Goal: Book appointment/travel/reservation

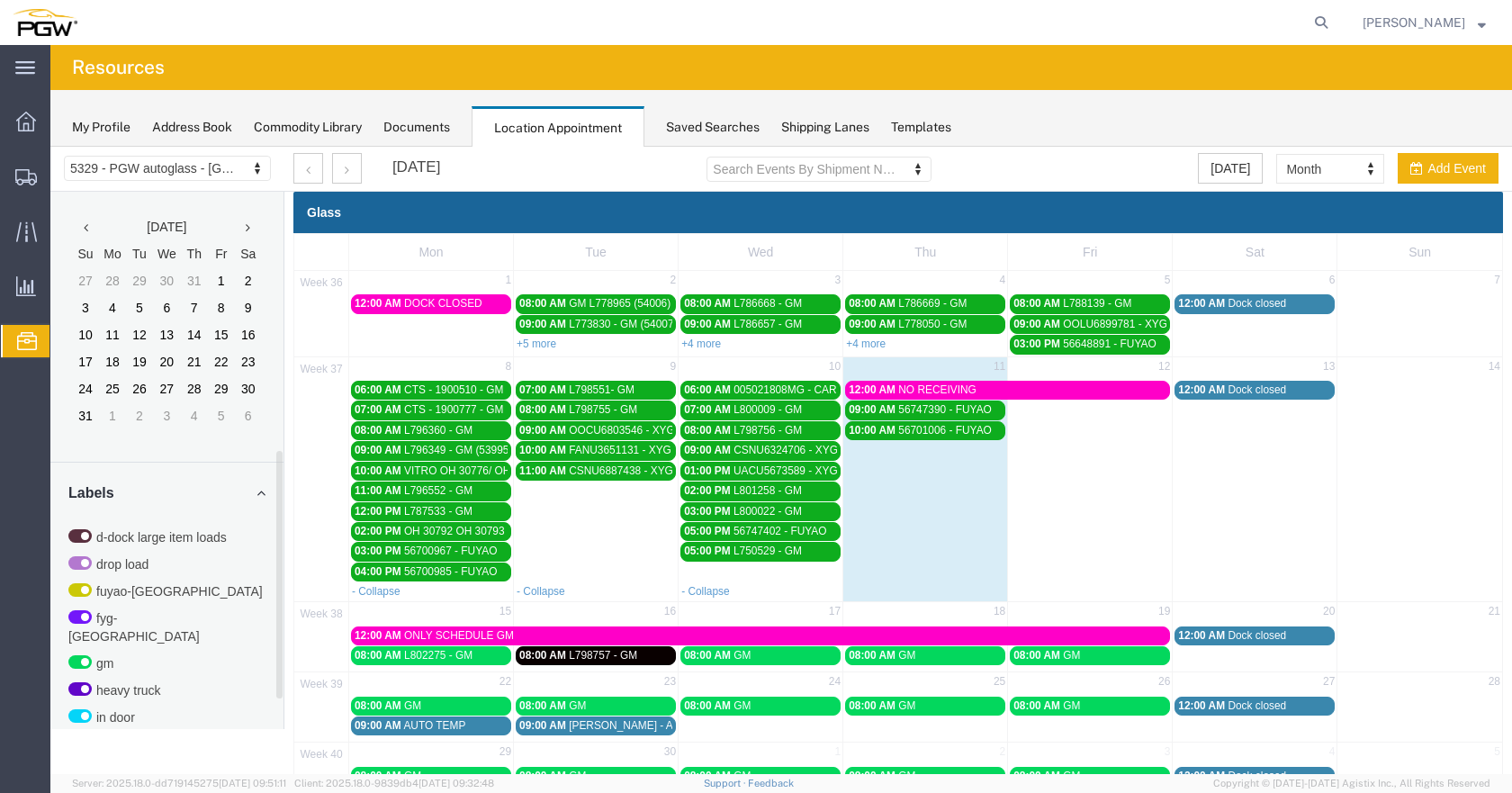
scroll to position [564, 0]
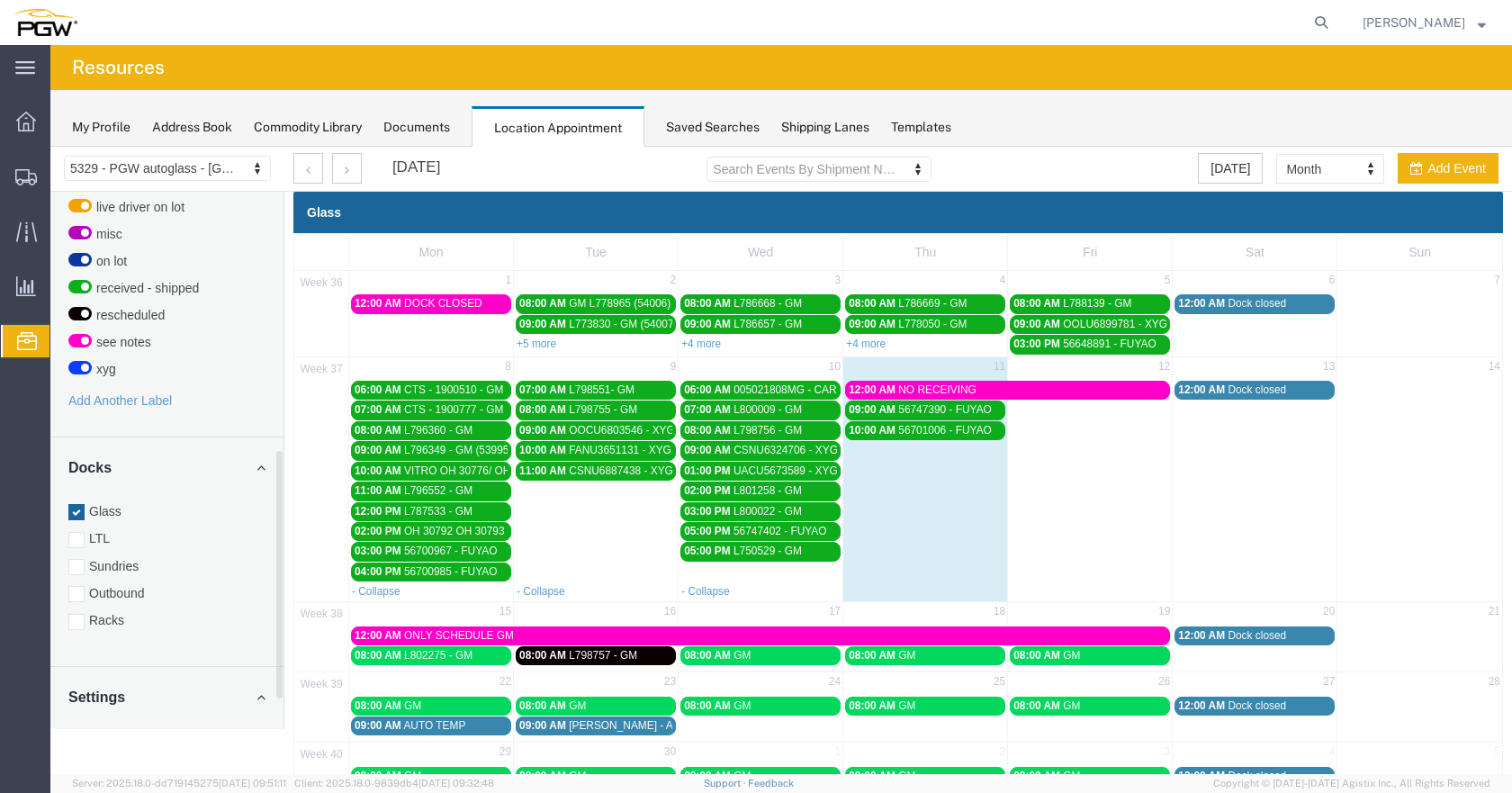
click at [79, 614] on div at bounding box center [76, 621] width 16 height 16
click at [50, 147] on input "Racks" at bounding box center [50, 147] width 0 height 0
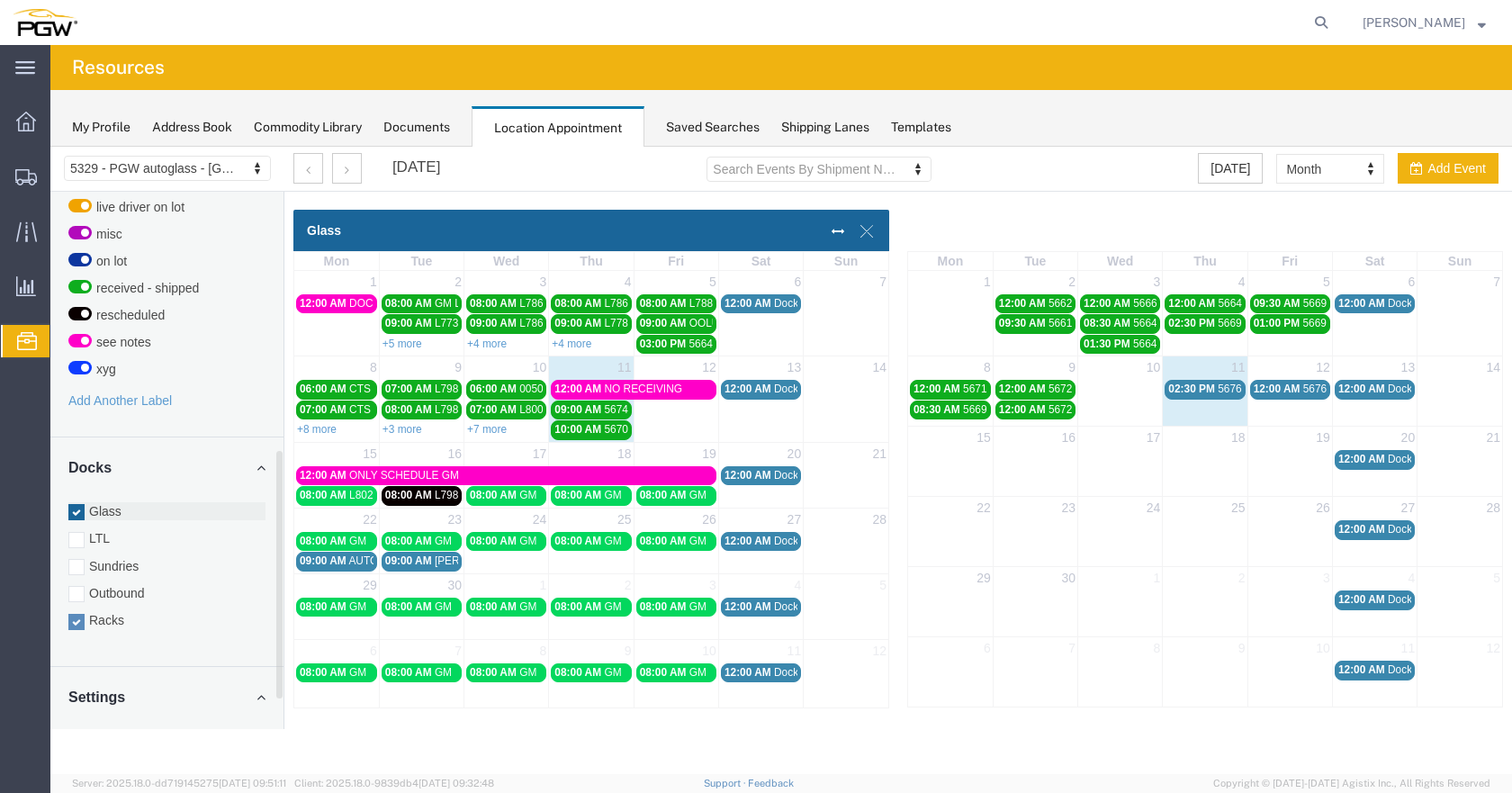
click at [78, 504] on div at bounding box center [76, 512] width 16 height 16
click at [50, 147] on input "Glass" at bounding box center [50, 147] width 0 height 0
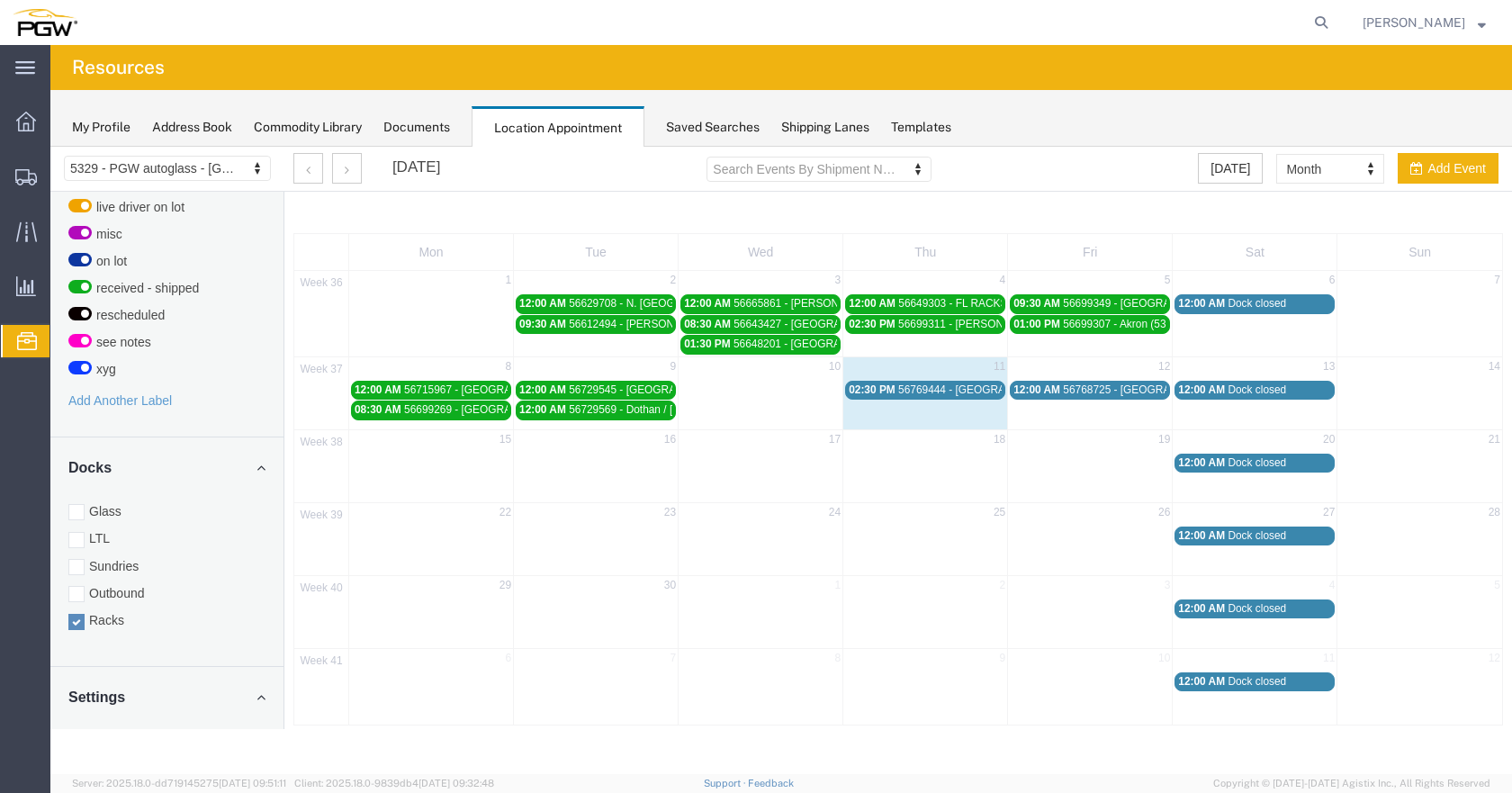
drag, startPoint x: 954, startPoint y: 388, endPoint x: 925, endPoint y: 399, distance: 31.0
click at [926, 389] on span "56769444 - [GEOGRAPHIC_DATA][PERSON_NAME]" at bounding box center [1026, 389] width 257 height 12
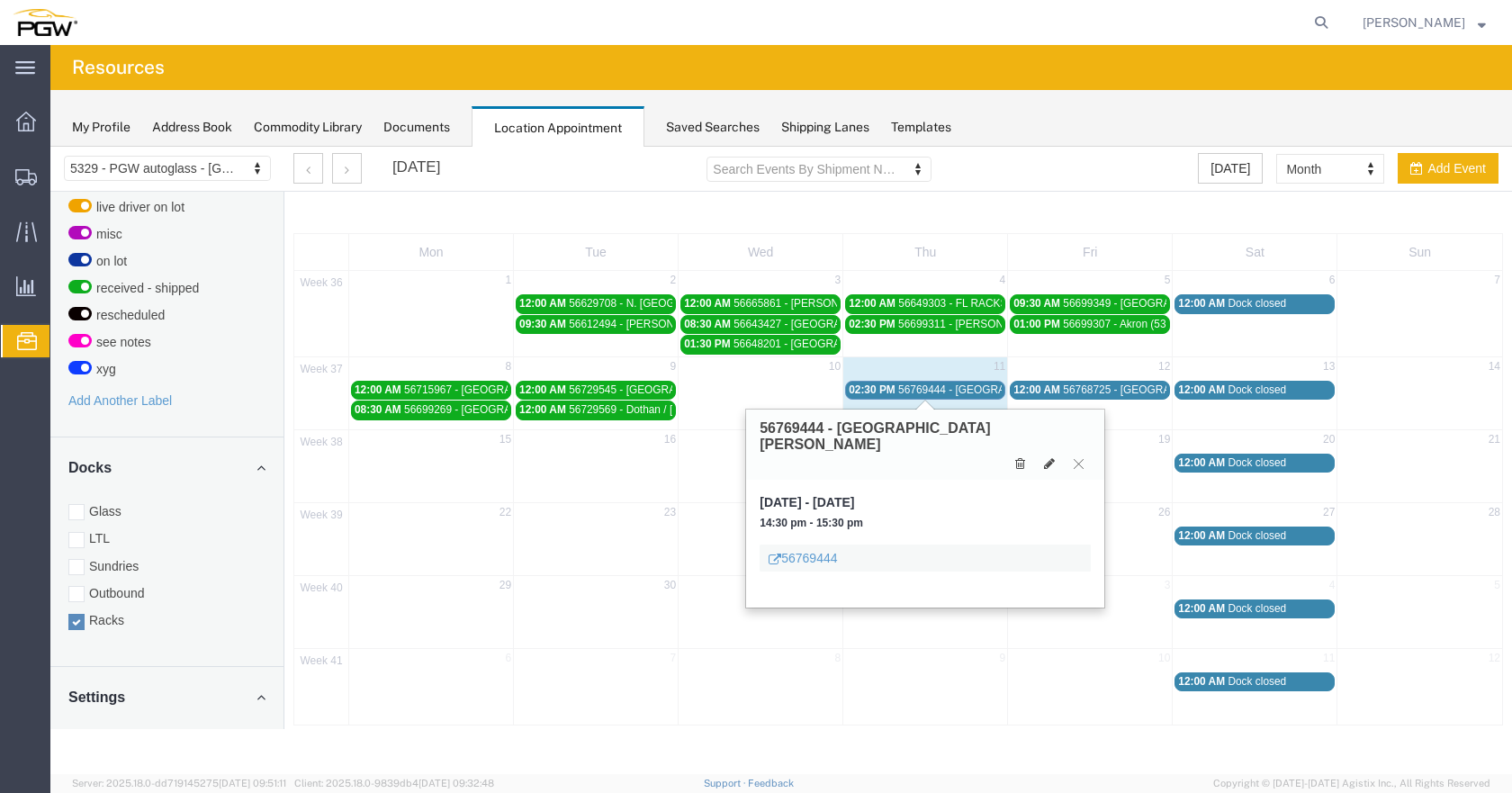
click at [620, 596] on td "30" at bounding box center [596, 587] width 164 height 22
select select "3"
select select
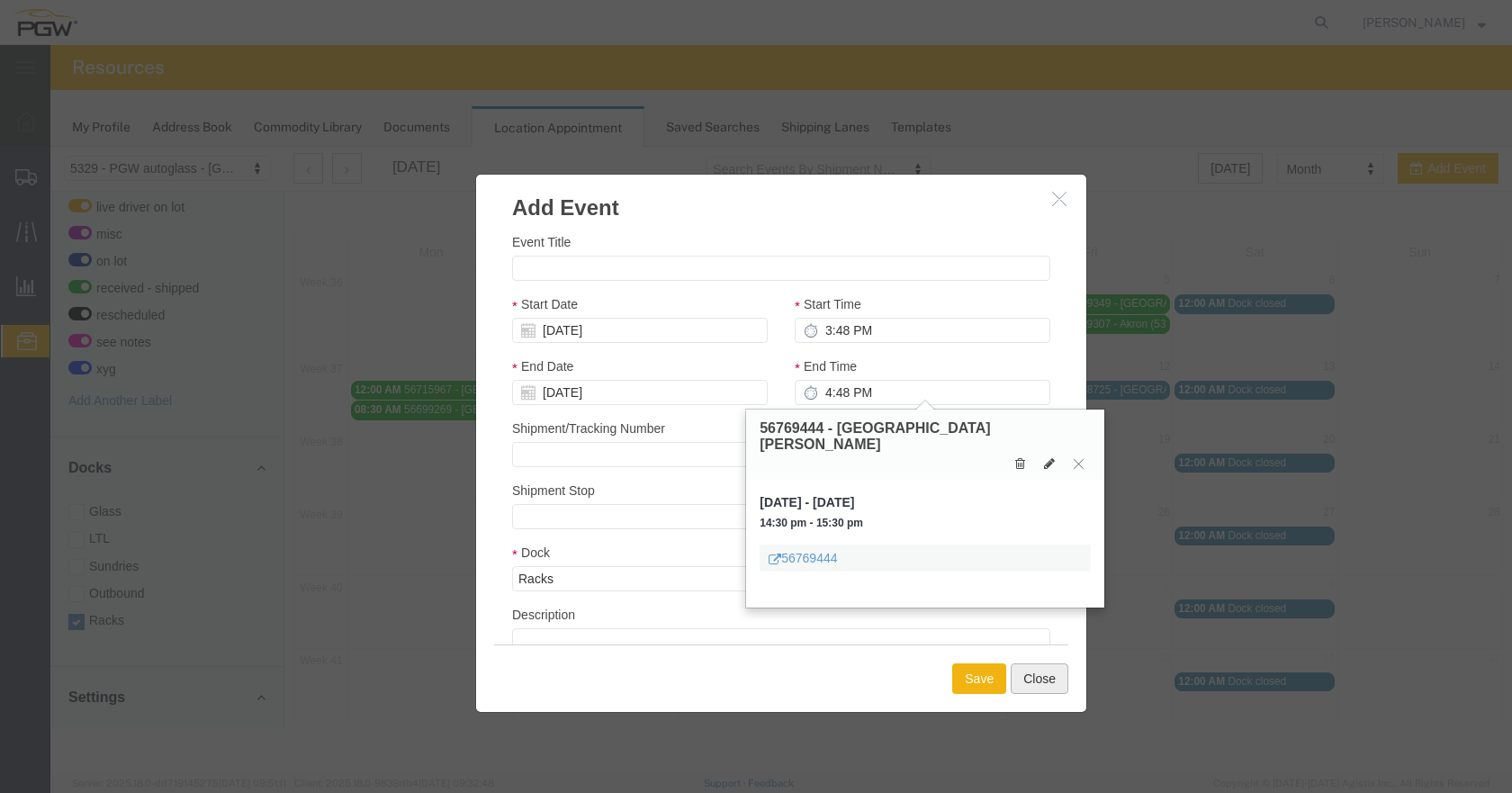
click at [1024, 672] on button "Close" at bounding box center [1039, 678] width 58 height 31
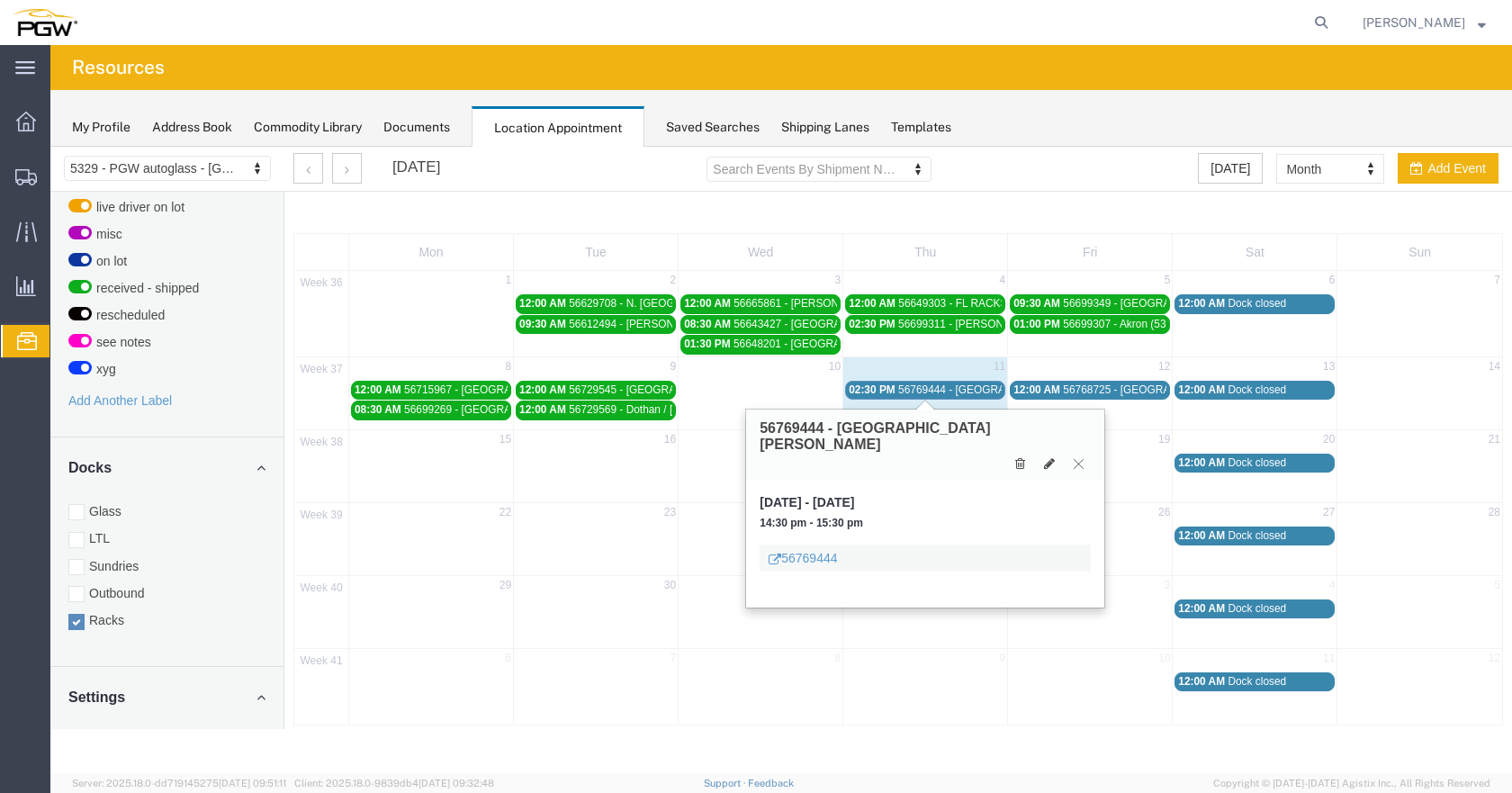
click at [1080, 459] on icon at bounding box center [1079, 464] width 10 height 11
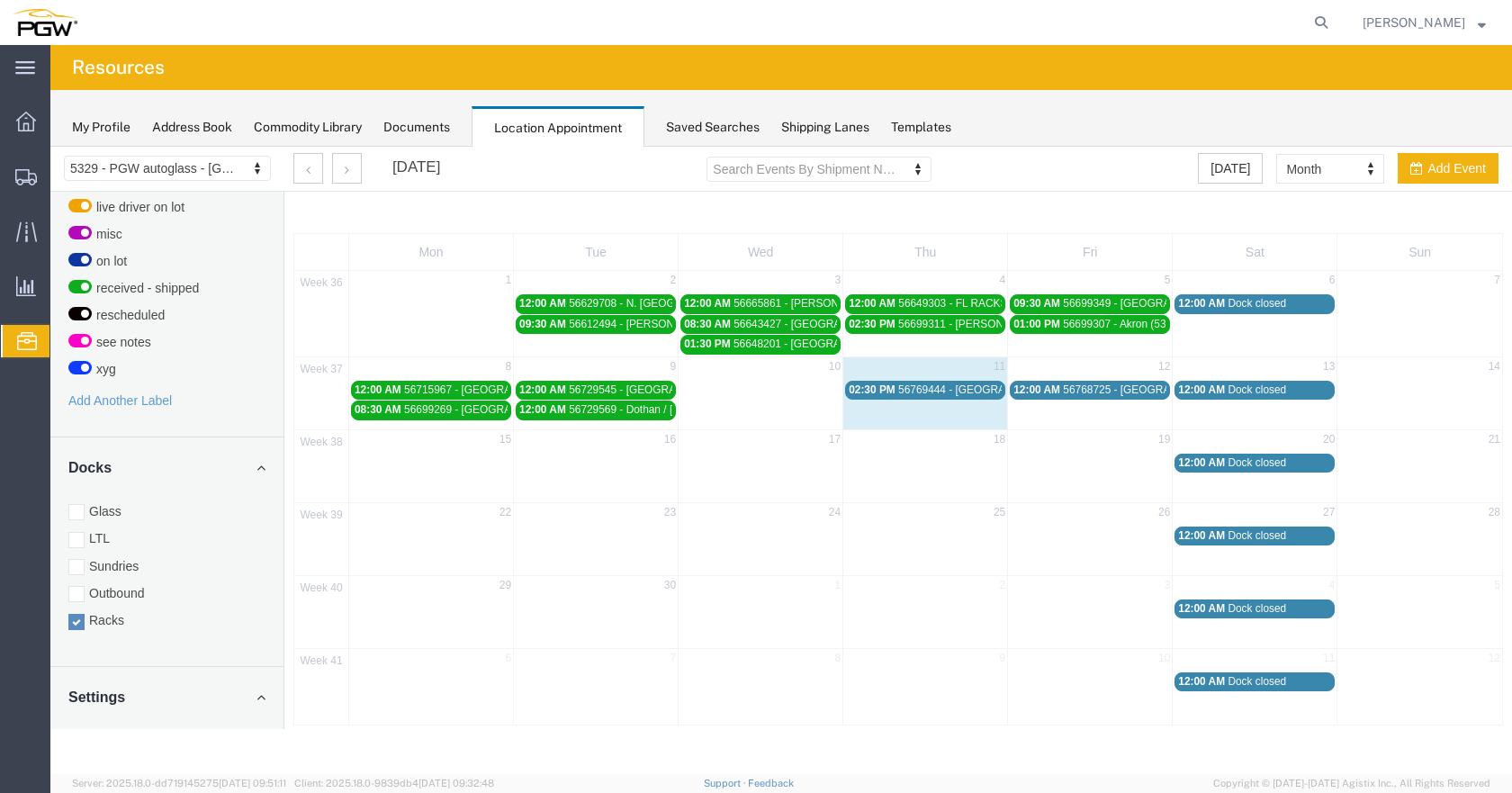
click at [978, 389] on span "56769444 - [GEOGRAPHIC_DATA][PERSON_NAME]" at bounding box center [1026, 389] width 257 height 12
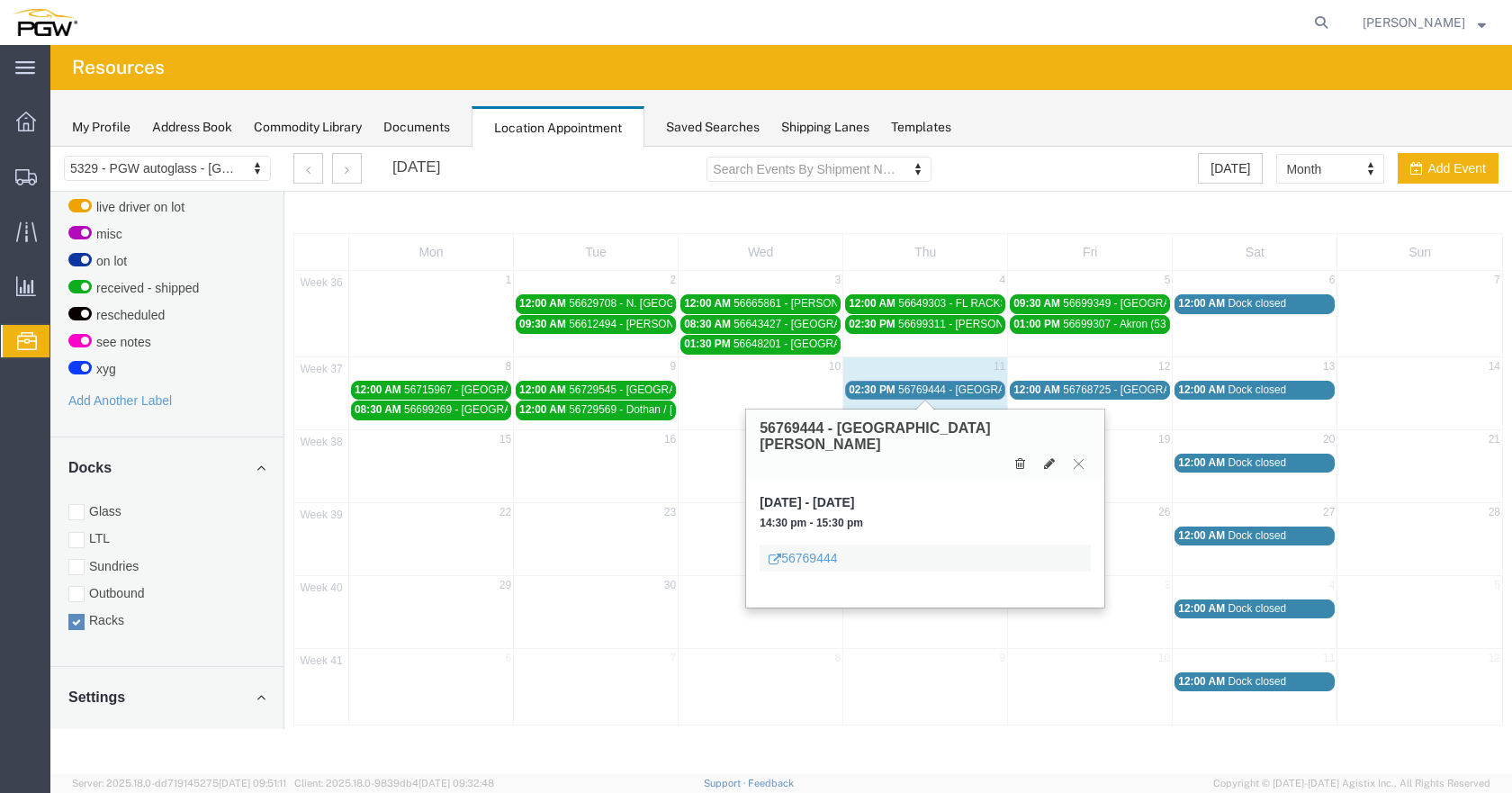
click at [1044, 416] on div "56769444 - [GEOGRAPHIC_DATA][PERSON_NAME]" at bounding box center [926, 444] width 359 height 70
click at [1049, 458] on icon at bounding box center [1050, 463] width 11 height 12
select select "3"
select select
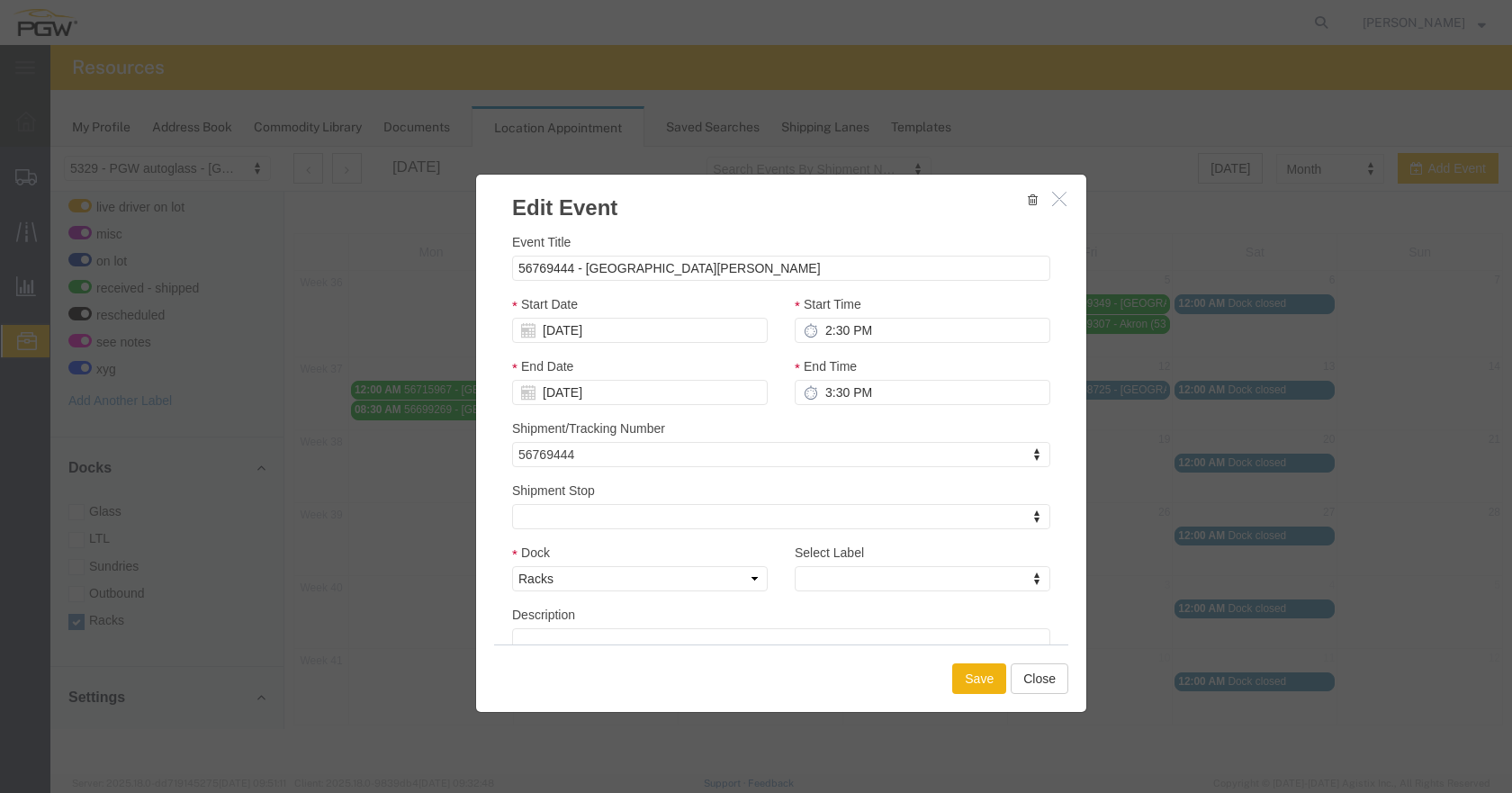
select select
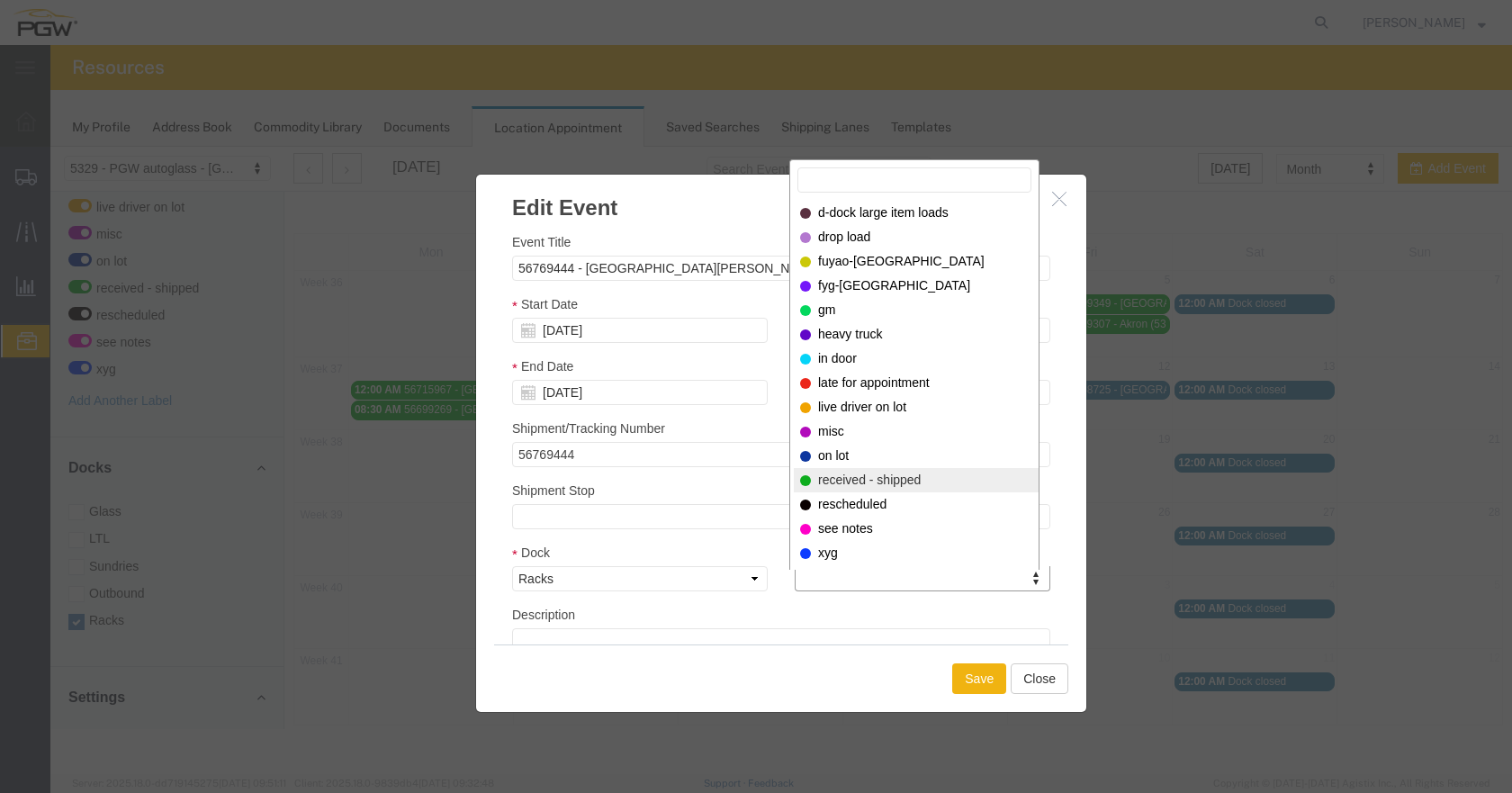
select select "200"
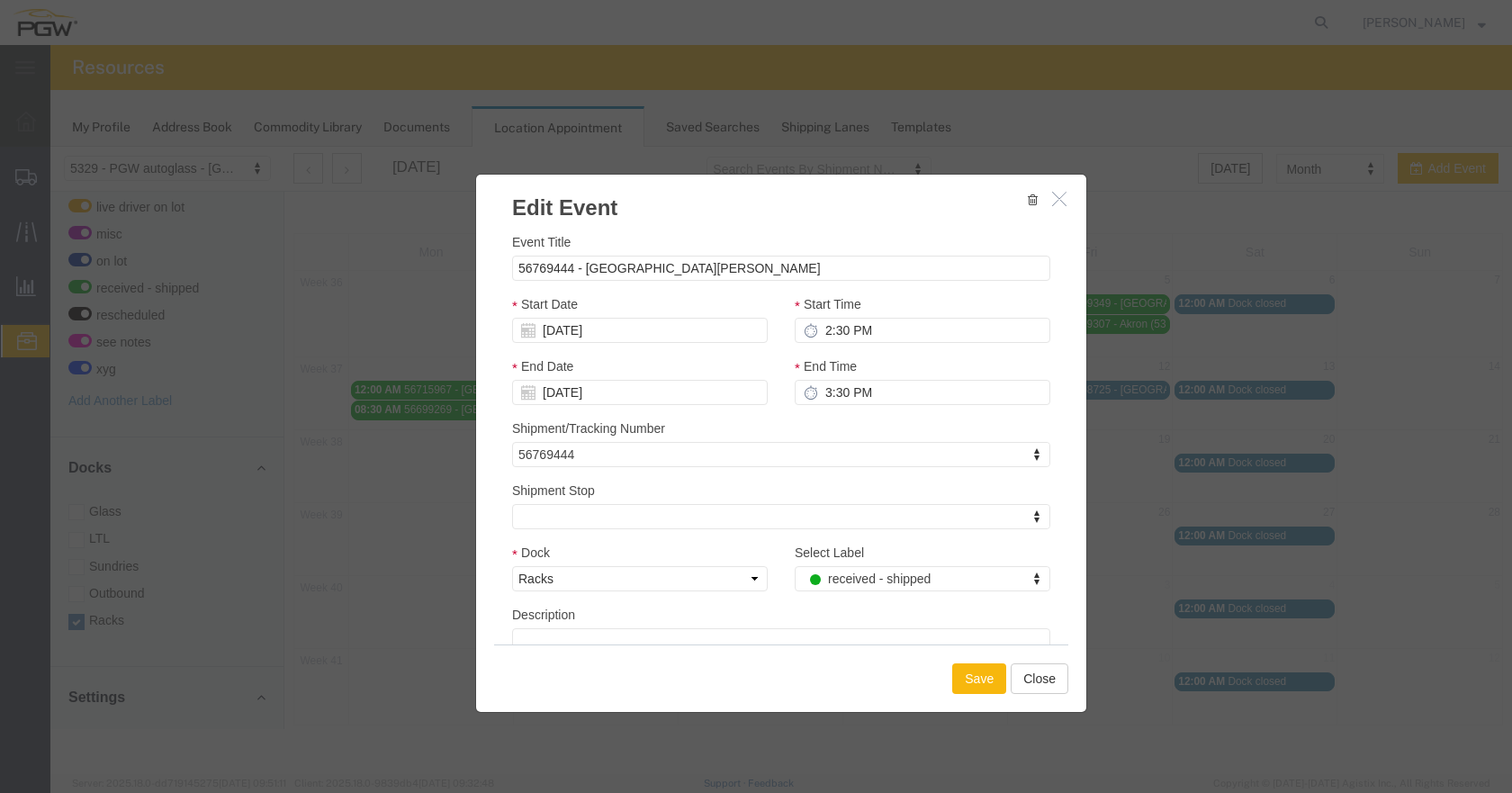
click at [984, 676] on button "Save" at bounding box center [980, 678] width 54 height 31
